Goal: Check status

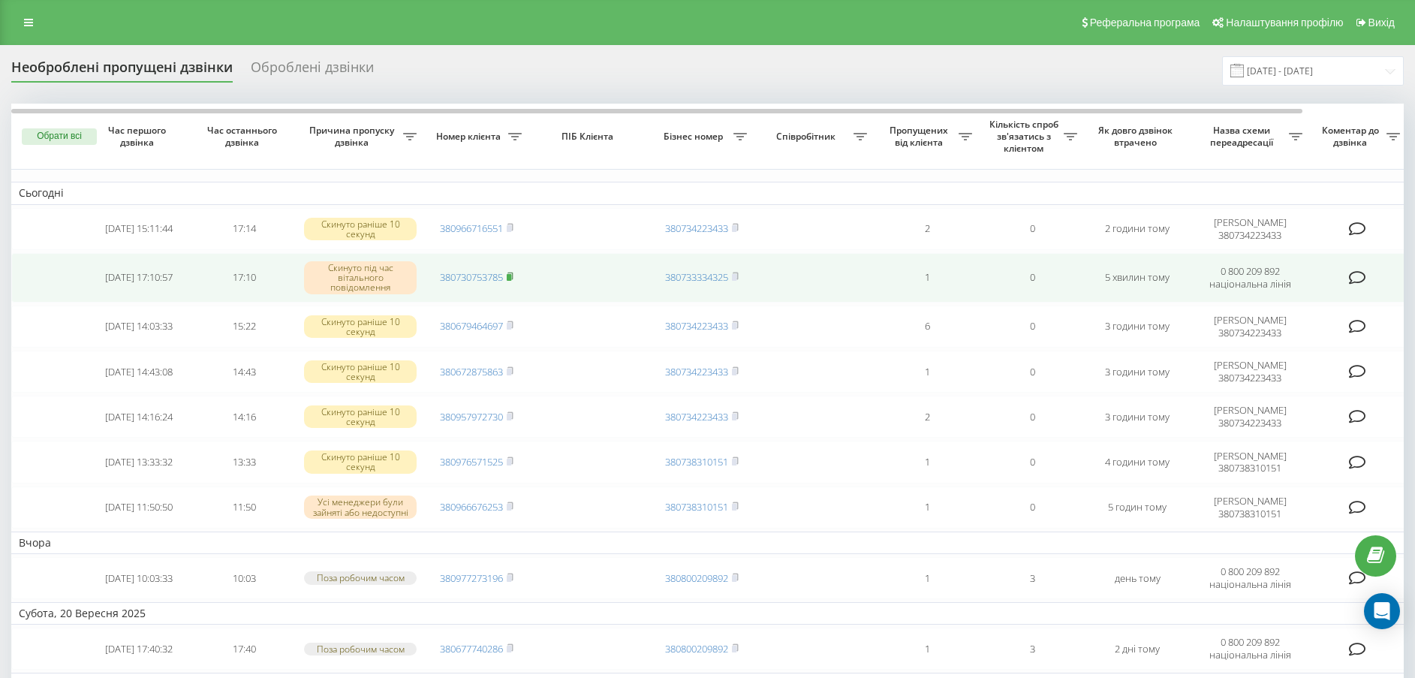
click at [513, 273] on icon at bounding box center [509, 275] width 5 height 7
